Goal: Task Accomplishment & Management: Manage account settings

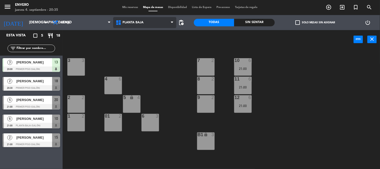
click at [142, 21] on span "Planta Baja" at bounding box center [133, 23] width 21 height 4
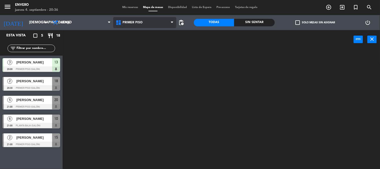
click at [145, 41] on ng-component "menu Envero [DATE] 4. septiembre - 20:36 Mis reservas Mapa de mesas Disponibili…" at bounding box center [190, 84] width 380 height 169
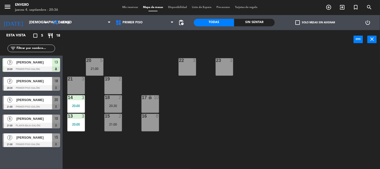
click at [131, 10] on div "Mis reservas Mapa de mesas Disponibilidad Lista de Espera Pre-acceso Tarjetas d…" at bounding box center [190, 7] width 141 height 5
click at [131, 9] on div "Mis reservas Mapa de mesas Disponibilidad Lista de Espera Pre-acceso Tarjetas d…" at bounding box center [190, 7] width 141 height 5
click at [132, 7] on span "Mis reservas" at bounding box center [130, 7] width 21 height 3
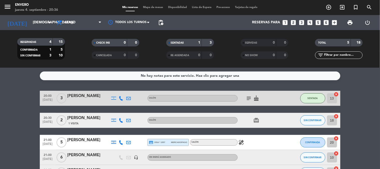
click at [247, 100] on icon "subject" at bounding box center [249, 98] width 6 height 6
click at [257, 98] on icon "cake" at bounding box center [257, 98] width 6 height 6
click at [257, 121] on icon "card_giftcard" at bounding box center [257, 120] width 6 height 6
click at [147, 6] on span "Mapa de mesas" at bounding box center [153, 7] width 25 height 3
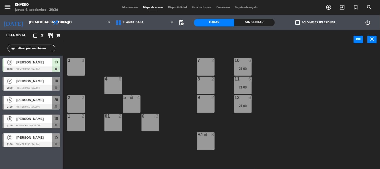
click at [129, 9] on span "Mis reservas" at bounding box center [130, 7] width 21 height 3
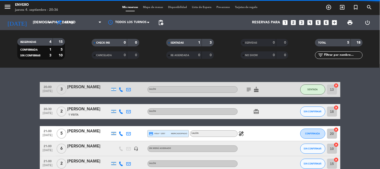
click at [150, 9] on span "Mapa de mesas" at bounding box center [153, 7] width 25 height 3
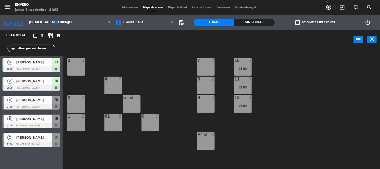
click at [49, 101] on div "5 [PERSON_NAME] 21:00 Primer piso (Salón) 20" at bounding box center [31, 102] width 63 height 19
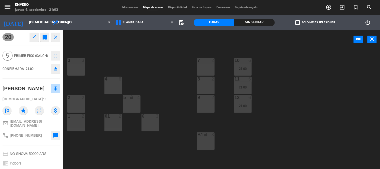
click at [54, 36] on icon "close" at bounding box center [56, 37] width 6 height 6
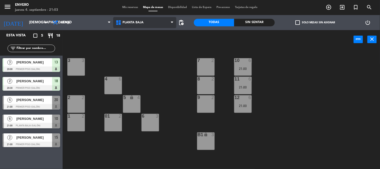
click at [144, 26] on span "Planta Baja" at bounding box center [144, 22] width 63 height 11
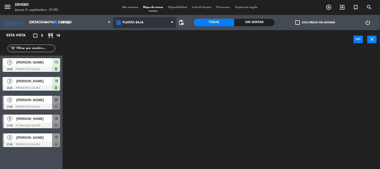
click at [146, 34] on ng-component "menu Envero [DATE] 4. septiembre - 21:03 Mis reservas Mapa de mesas Disponibili…" at bounding box center [190, 84] width 380 height 169
click at [147, 25] on span "Planta Baja" at bounding box center [144, 22] width 63 height 11
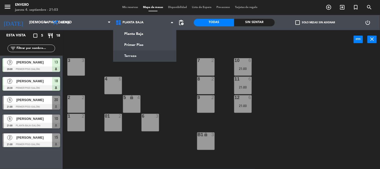
click at [26, 99] on span "[PERSON_NAME]" at bounding box center [34, 99] width 36 height 5
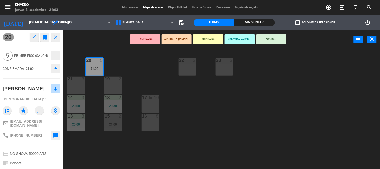
click at [264, 38] on button "SENTAR" at bounding box center [271, 39] width 30 height 10
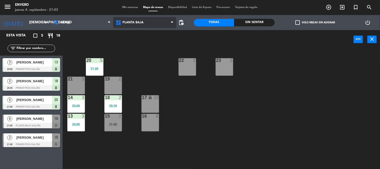
click at [145, 27] on span "Planta Baja" at bounding box center [144, 22] width 63 height 11
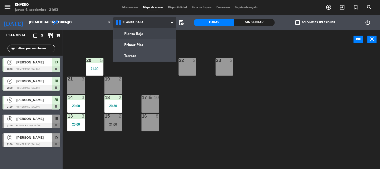
click at [158, 34] on ng-component "menu Envero [DATE] 4. septiembre - 21:03 Mis reservas Mapa de mesas Disponibili…" at bounding box center [190, 84] width 380 height 169
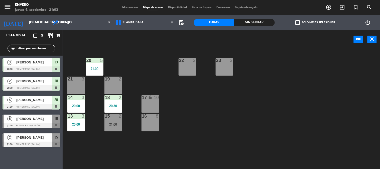
click at [160, 29] on div "Planta Baja Primer Piso Terraza Planta Baja Planta Baja Primer Piso Terraza" at bounding box center [144, 22] width 63 height 15
click at [157, 27] on span "Planta Baja" at bounding box center [144, 22] width 63 height 11
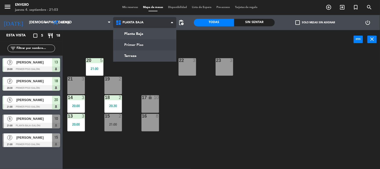
click at [147, 48] on ng-component "menu Envero [DATE] 4. septiembre - 21:03 Mis reservas Mapa de mesas Disponibili…" at bounding box center [190, 84] width 380 height 169
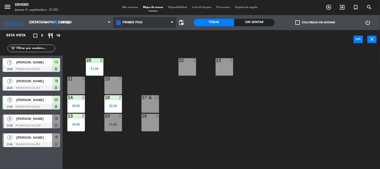
click at [149, 26] on span "Primer Piso" at bounding box center [144, 22] width 63 height 11
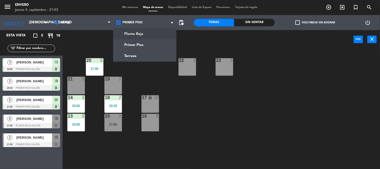
drag, startPoint x: 141, startPoint y: 37, endPoint x: 139, endPoint y: 35, distance: 3.1
click at [139, 37] on ng-component "menu Envero [DATE] 4. septiembre - 21:03 Mis reservas Mapa de mesas Disponibili…" at bounding box center [190, 84] width 380 height 169
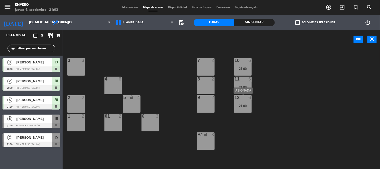
click at [247, 105] on div "21:00" at bounding box center [243, 106] width 18 height 4
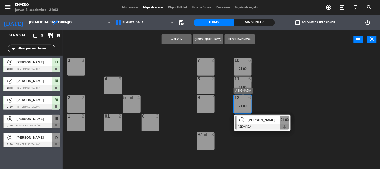
click at [268, 122] on span "[PERSON_NAME]" at bounding box center [264, 119] width 32 height 5
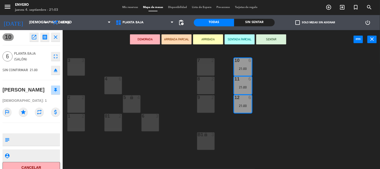
click at [269, 38] on button "SENTAR" at bounding box center [271, 39] width 30 height 10
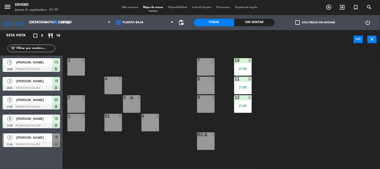
click at [43, 144] on div at bounding box center [32, 145] width 58 height 6
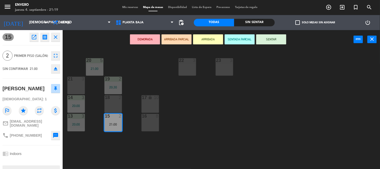
click at [132, 8] on span "Mis reservas" at bounding box center [130, 7] width 21 height 3
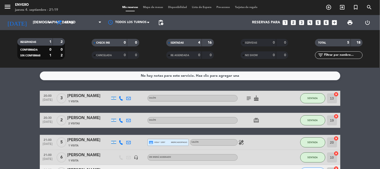
scroll to position [36, 0]
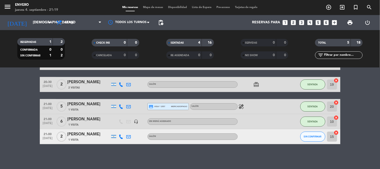
click at [142, 138] on div at bounding box center [144, 136] width 8 height 15
click at [91, 134] on div "[PERSON_NAME]" at bounding box center [88, 134] width 43 height 7
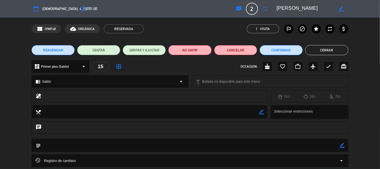
click at [196, 50] on button "NO SHOW" at bounding box center [189, 50] width 43 height 10
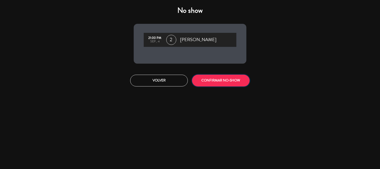
click at [209, 82] on button "CONFIRMAR NO-SHOW" at bounding box center [221, 81] width 58 height 12
